Goal: Find specific page/section: Find specific page/section

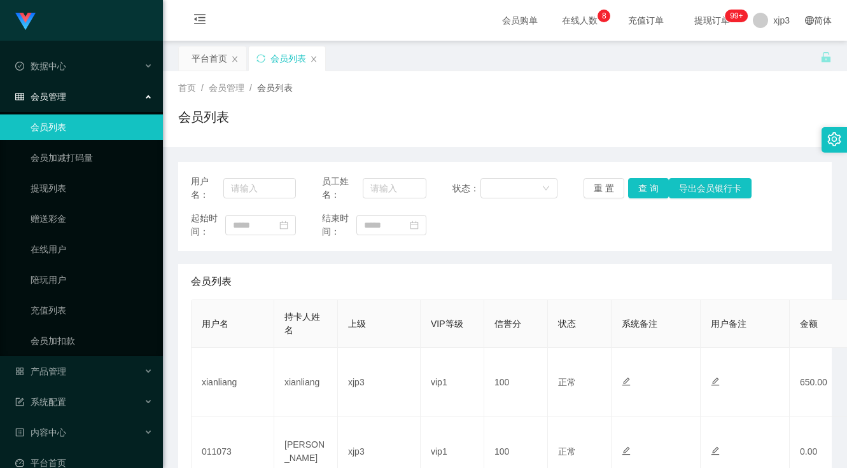
click at [435, 77] on div "首页 / 会员管理 / 会员列表 / 会员列表" at bounding box center [505, 109] width 684 height 76
click at [442, 102] on div "首页 / 会员管理 / 会员列表 / 会员列表" at bounding box center [504, 108] width 653 height 55
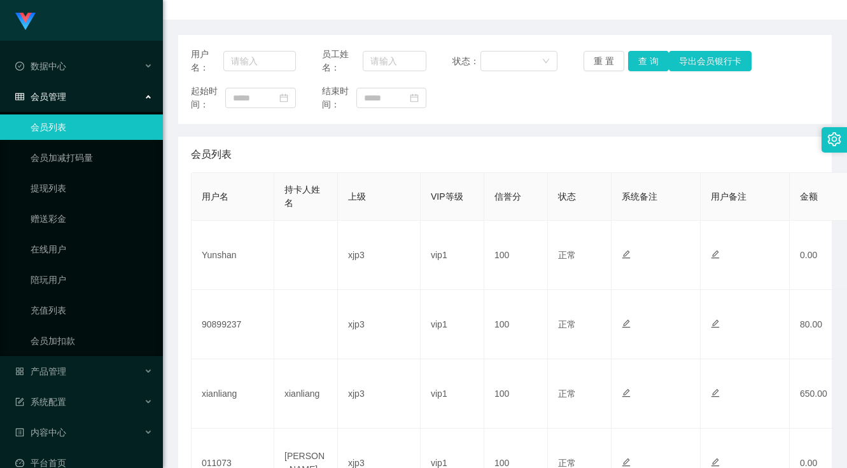
drag, startPoint x: 426, startPoint y: 142, endPoint x: 405, endPoint y: 122, distance: 29.2
click at [426, 141] on div "会员列表" at bounding box center [505, 155] width 628 height 36
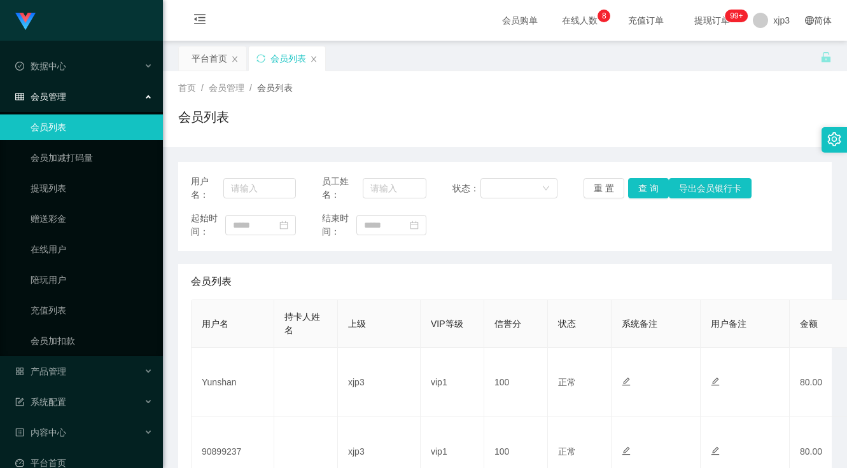
scroll to position [127, 0]
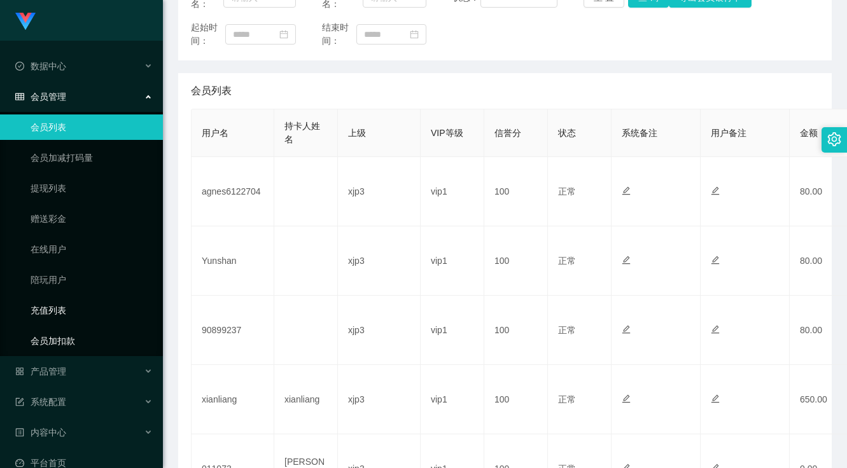
scroll to position [81, 0]
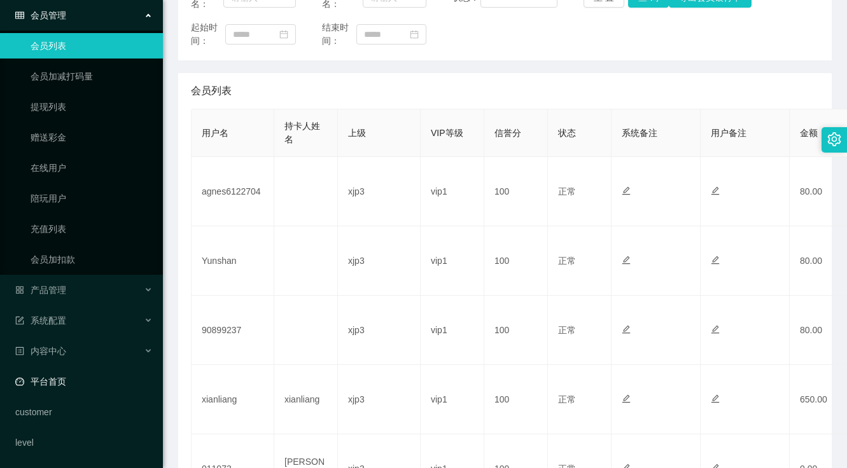
click at [64, 391] on link "平台首页" at bounding box center [83, 381] width 137 height 25
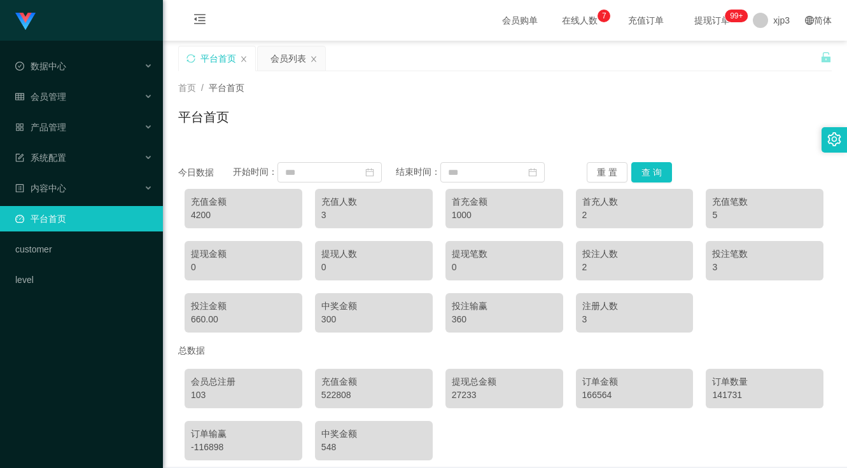
scroll to position [58, 0]
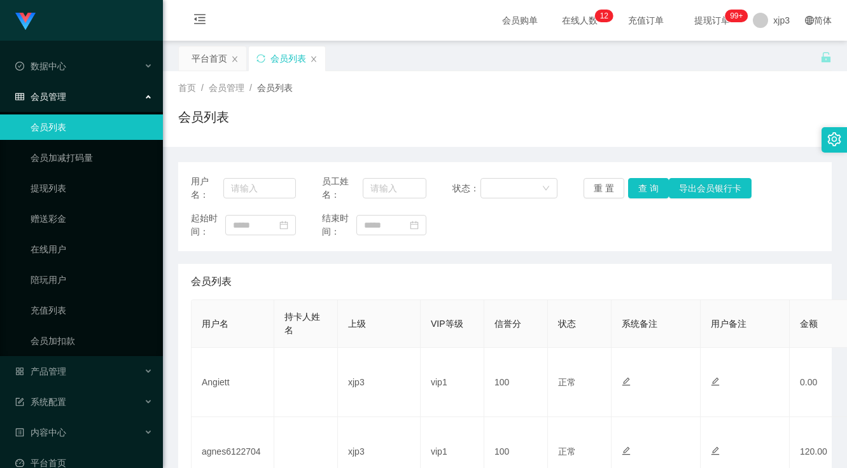
click at [214, 388] on td "Angiett" at bounding box center [233, 382] width 83 height 69
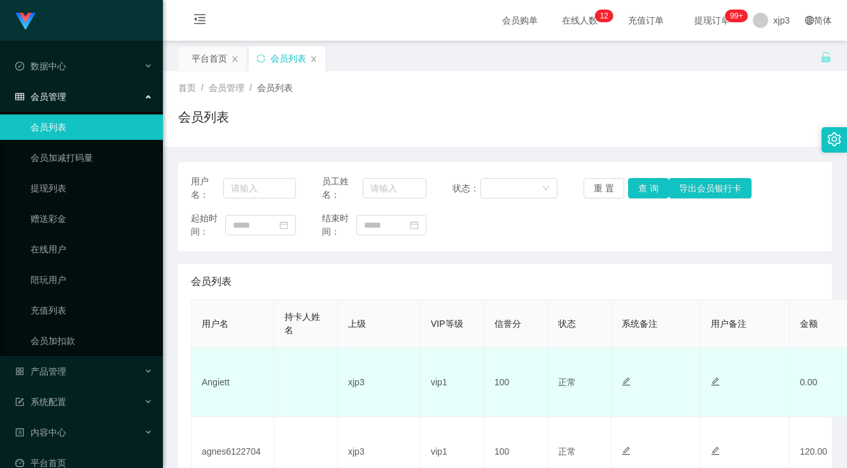
click at [212, 389] on td "Angiett" at bounding box center [233, 382] width 83 height 69
click at [214, 386] on td "Angiett" at bounding box center [233, 382] width 83 height 69
click at [215, 386] on td "Angiett" at bounding box center [233, 382] width 83 height 69
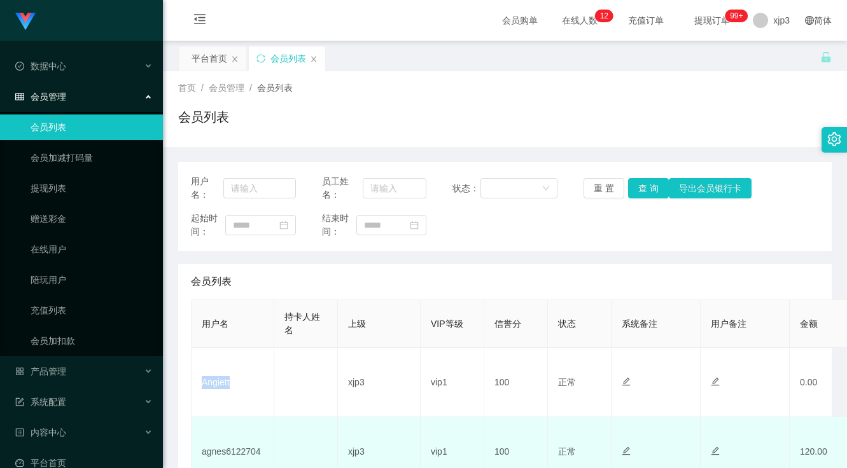
copy td "Angiett"
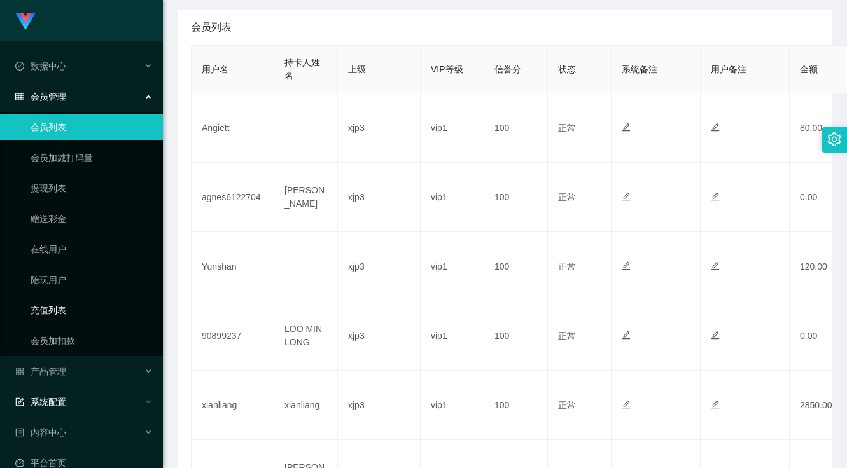
scroll to position [81, 0]
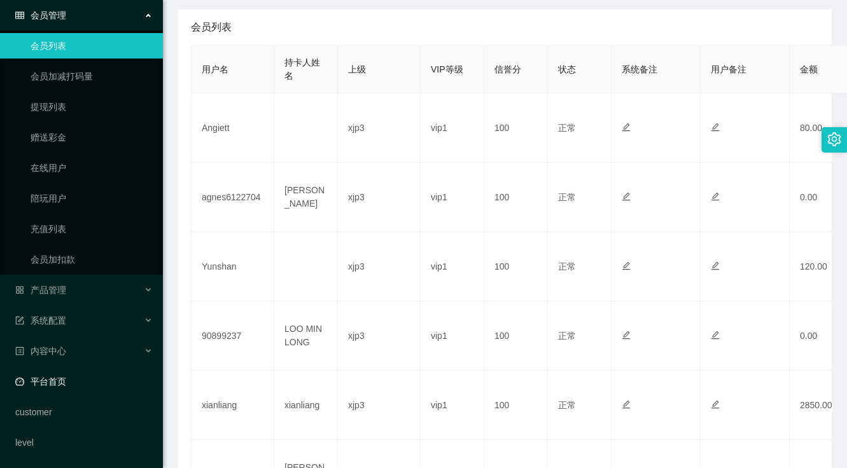
click at [74, 375] on link "平台首页" at bounding box center [83, 381] width 137 height 25
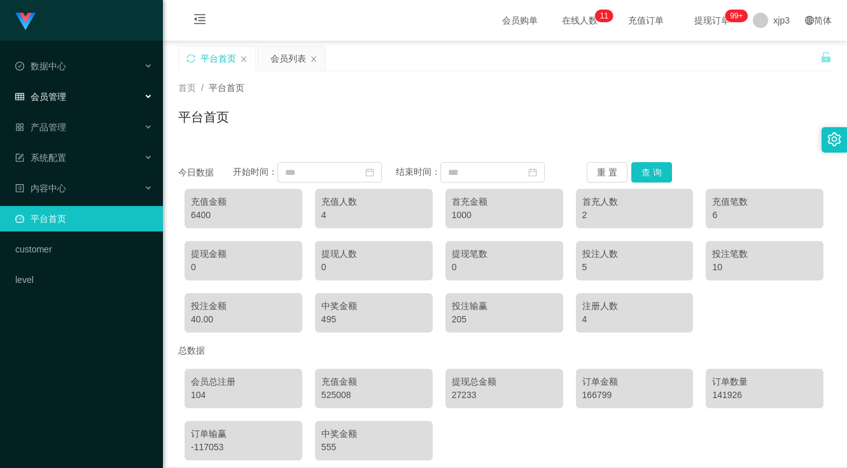
click at [90, 94] on div "会员管理" at bounding box center [81, 96] width 163 height 25
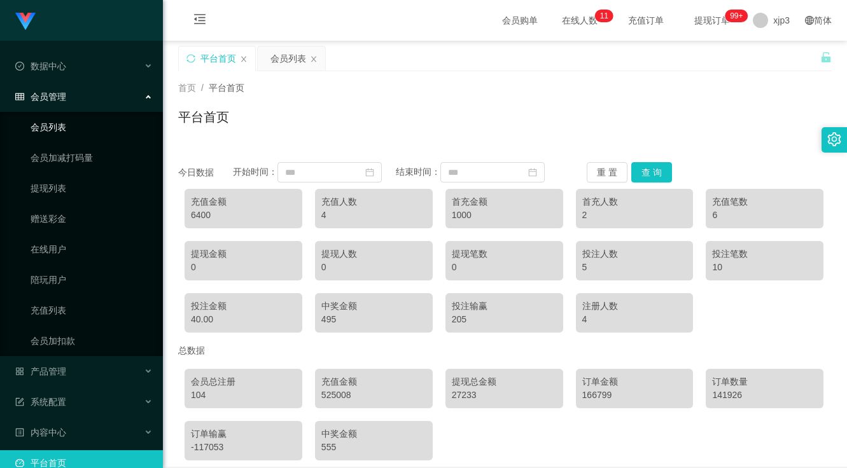
click at [63, 127] on link "会员列表" at bounding box center [92, 127] width 122 height 25
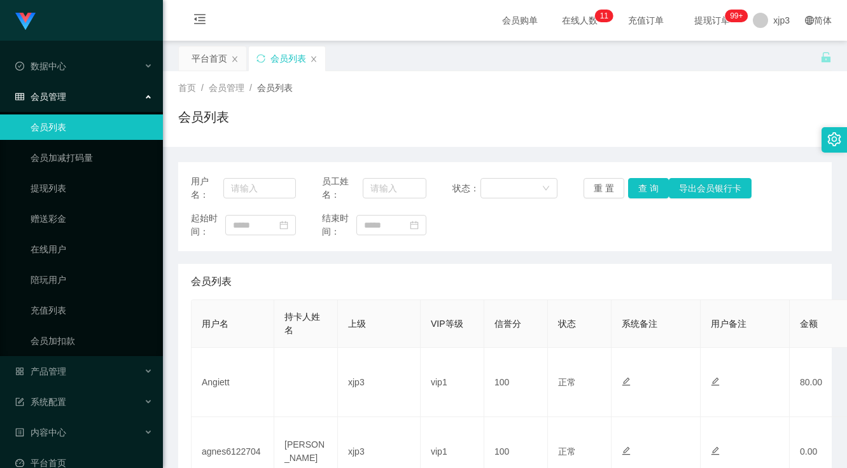
scroll to position [318, 0]
click at [218, 384] on td "xiaoyu54" at bounding box center [233, 382] width 83 height 69
copy td "xiaoyu54"
click at [454, 122] on div "会员列表" at bounding box center [504, 122] width 653 height 29
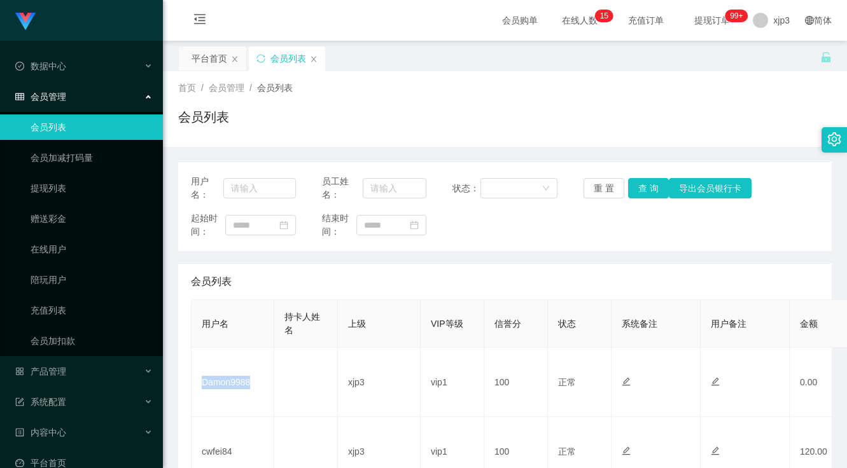
scroll to position [127, 0]
click at [426, 135] on div "会员列表" at bounding box center [504, 122] width 653 height 29
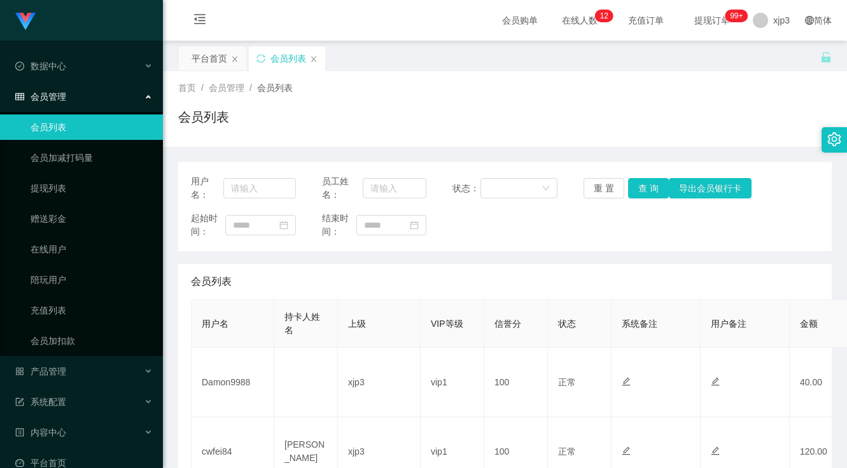
click at [355, 136] on div "会员列表" at bounding box center [504, 122] width 653 height 29
drag, startPoint x: 568, startPoint y: 73, endPoint x: 537, endPoint y: 71, distance: 31.2
click at [567, 73] on div "首页 / 会员管理 / 会员列表 / 会员列表" at bounding box center [505, 109] width 684 height 76
